Goal: Check status: Check status

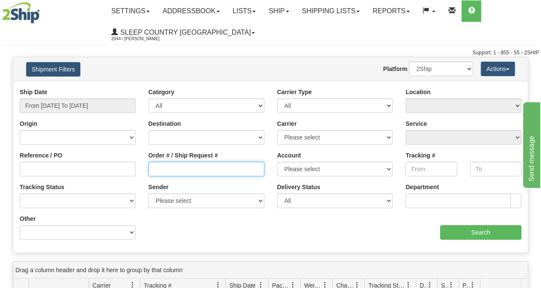
click at [182, 172] on input "Order # / Ship Request #" at bounding box center [207, 169] width 116 height 15
paste input "9000I053601"
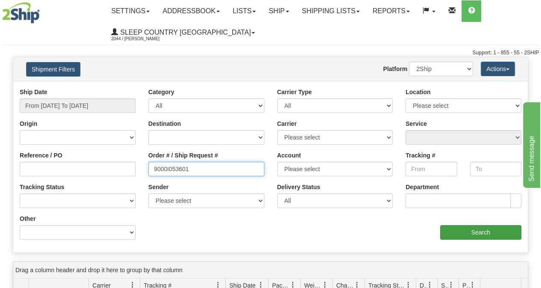
type input "9000I053601"
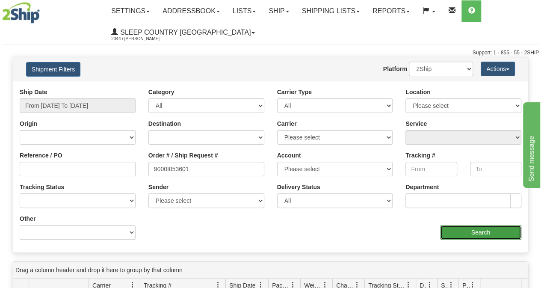
click at [454, 229] on input "Search" at bounding box center [481, 232] width 82 height 15
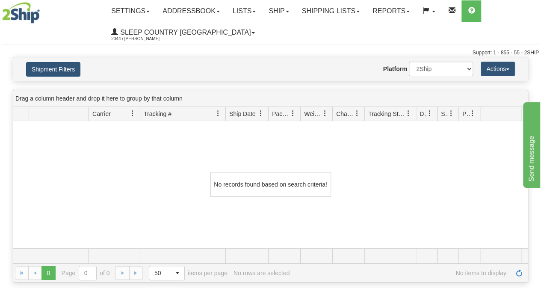
click at [64, 64] on h4 "Shipment Filters" at bounding box center [62, 69] width 84 height 15
click at [62, 72] on button "Shipment Filters" at bounding box center [53, 69] width 54 height 15
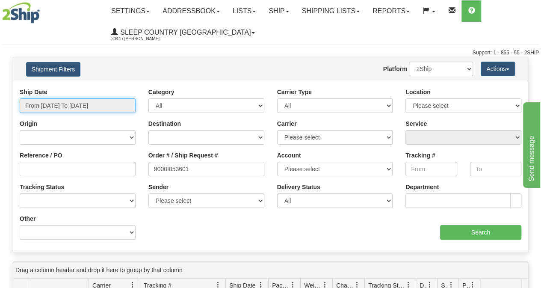
click at [62, 104] on input "From [DATE] To [DATE]" at bounding box center [78, 105] width 116 height 15
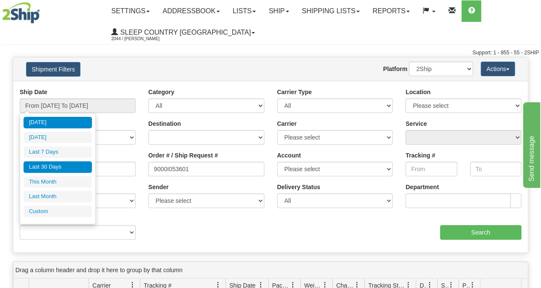
click at [56, 163] on li "Last 30 Days" at bounding box center [58, 167] width 68 height 12
type input "From [DATE] To [DATE]"
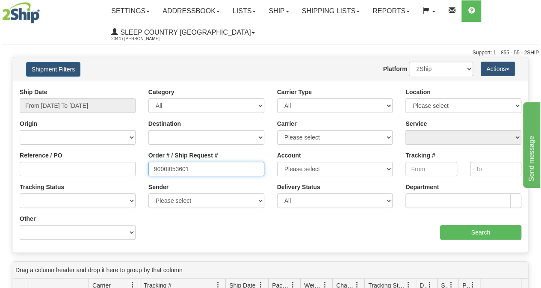
drag, startPoint x: 166, startPoint y: 165, endPoint x: 137, endPoint y: 163, distance: 28.7
click at [137, 88] on div "Reference / PO Order # / Ship Request # 9000I053601 Account Please select [GEOG…" at bounding box center [270, 88] width 515 height 0
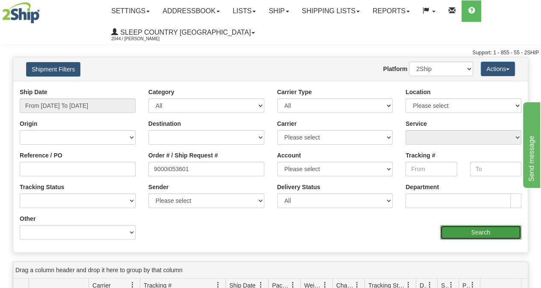
click at [478, 234] on input "Search" at bounding box center [481, 232] width 82 height 15
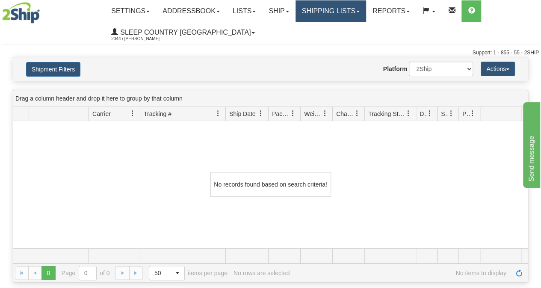
drag, startPoint x: 339, startPoint y: 11, endPoint x: 327, endPoint y: 41, distance: 31.7
click at [339, 11] on link "Shipping lists" at bounding box center [331, 10] width 71 height 21
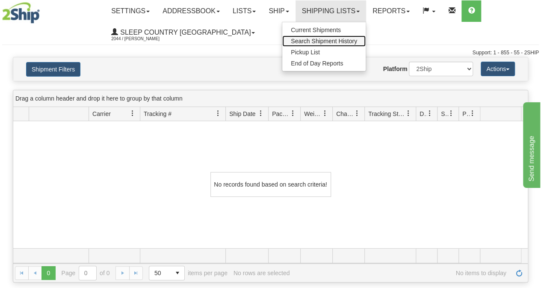
click at [330, 39] on span "Search Shipment History" at bounding box center [324, 41] width 66 height 7
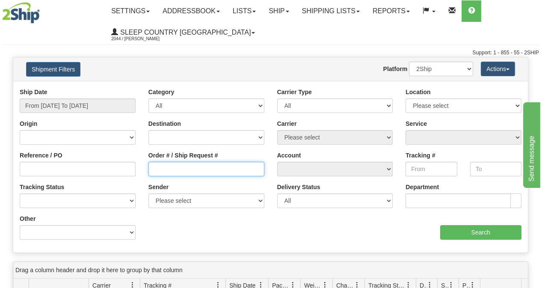
click at [217, 170] on input "Order # / Ship Request #" at bounding box center [207, 169] width 116 height 15
paste input "9002I065892"
type input "9002I065892"
click at [80, 84] on div "Ship Date From 09/12/2025 To 09/13/2025 Category All Inbound Outbound Carrier T…" at bounding box center [270, 167] width 515 height 172
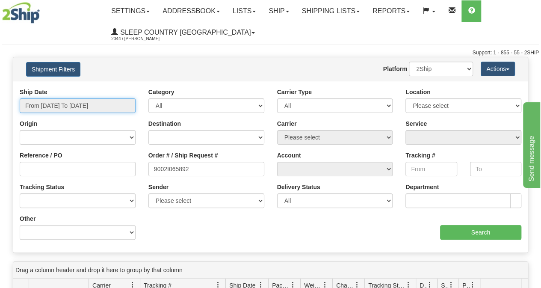
click at [71, 106] on input "From [DATE] To [DATE]" at bounding box center [78, 105] width 116 height 15
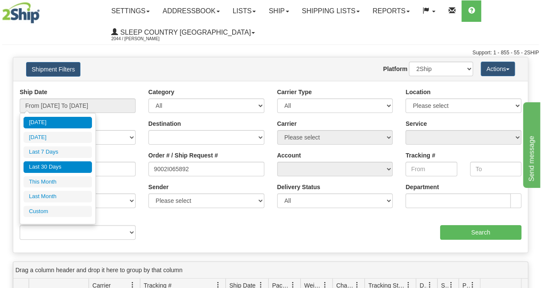
click at [57, 163] on li "Last 30 Days" at bounding box center [58, 167] width 68 height 12
type input "From [DATE] To [DATE]"
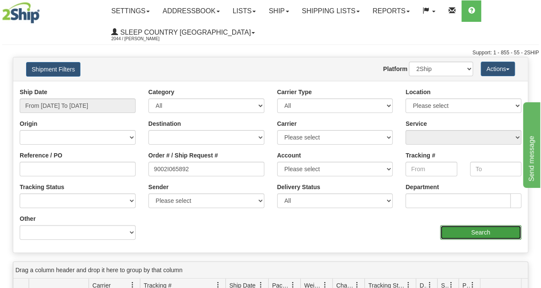
click at [489, 226] on input "Search" at bounding box center [481, 232] width 82 height 15
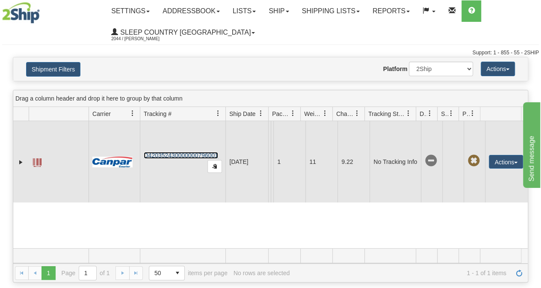
click at [193, 157] on link "D420352430000000796001" at bounding box center [181, 155] width 74 height 7
